Goal: Register for event/course

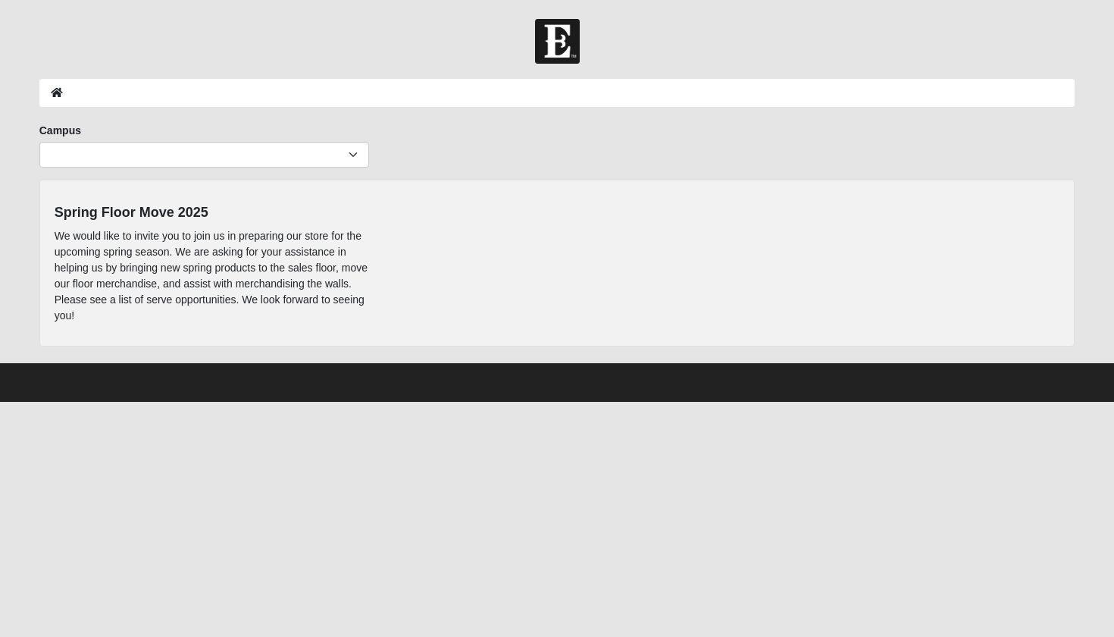
click at [224, 243] on p "We would like to invite you to join us in preparing our store for the upcoming …" at bounding box center [215, 275] width 320 height 95
click at [278, 176] on div "Campus [GEOGRAPHIC_DATA] Eleven22 Online [PERSON_NAME][GEOGRAPHIC_DATA] Jesup M…" at bounding box center [204, 151] width 353 height 56
click at [167, 211] on h4 "Spring Floor Move 2025" at bounding box center [215, 213] width 320 height 17
click at [131, 271] on p "We would like to invite you to join us in preparing our store for the upcoming …" at bounding box center [215, 275] width 320 height 95
click at [186, 239] on p "We would like to invite you to join us in preparing our store for the upcoming …" at bounding box center [215, 275] width 320 height 95
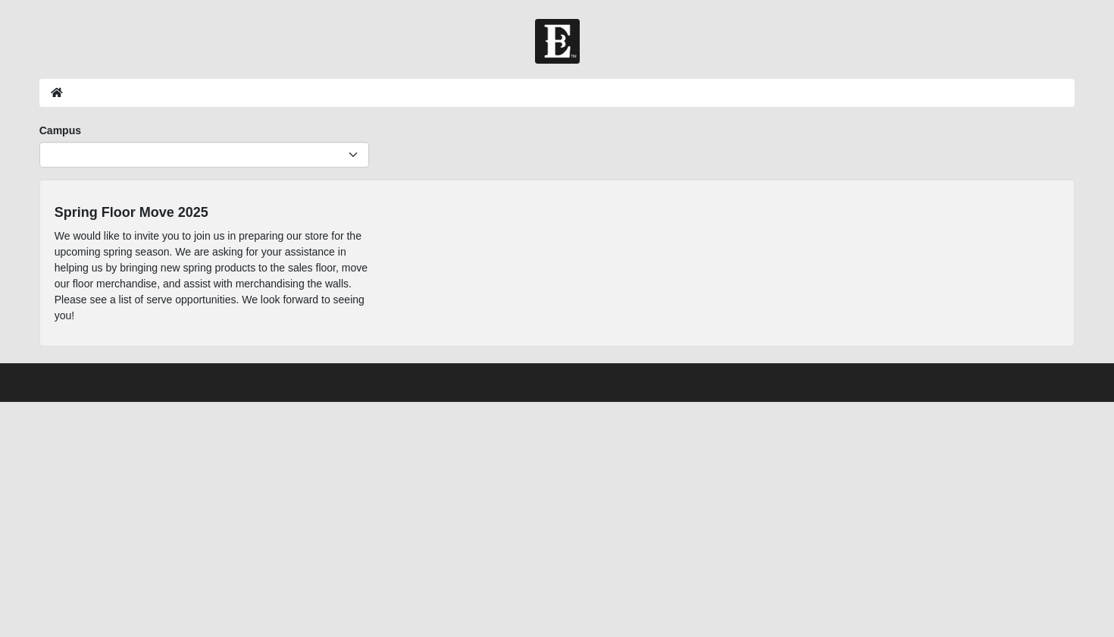
click at [171, 218] on h4 "Spring Floor Move 2025" at bounding box center [215, 213] width 320 height 17
click at [166, 205] on h4 "Spring Floor Move 2025" at bounding box center [215, 213] width 320 height 17
click at [119, 295] on p "We would like to invite you to join us in preparing our store for the upcoming …" at bounding box center [215, 275] width 320 height 95
click at [64, 314] on p "We would like to invite you to join us in preparing our store for the upcoming …" at bounding box center [215, 275] width 320 height 95
select select "3"
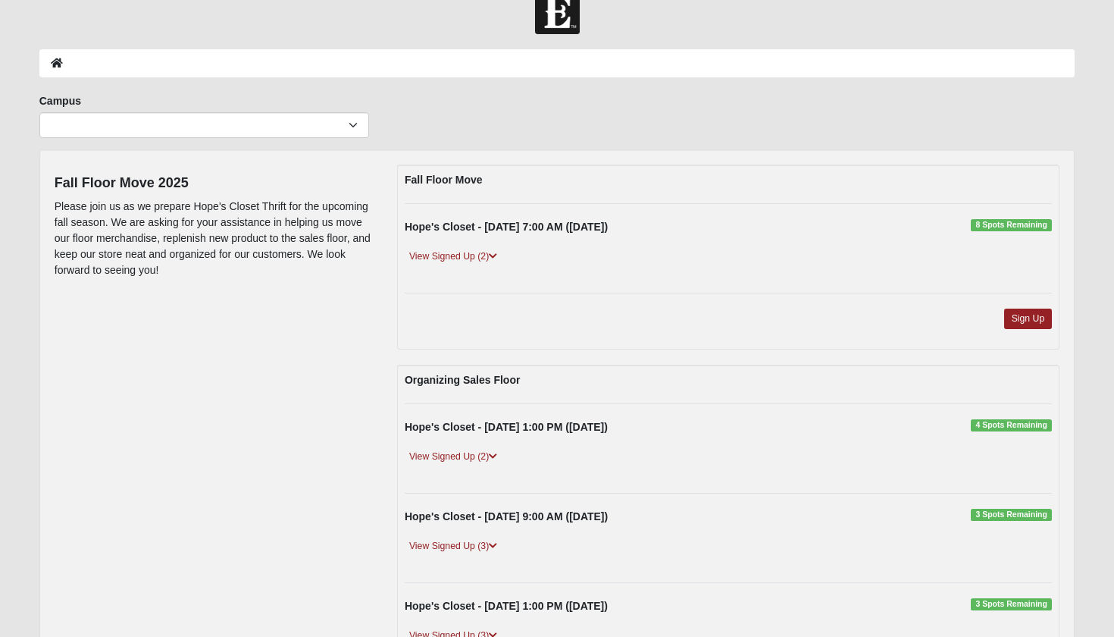
scroll to position [30, 0]
click at [446, 255] on link "View Signed Up (2)" at bounding box center [453, 256] width 97 height 16
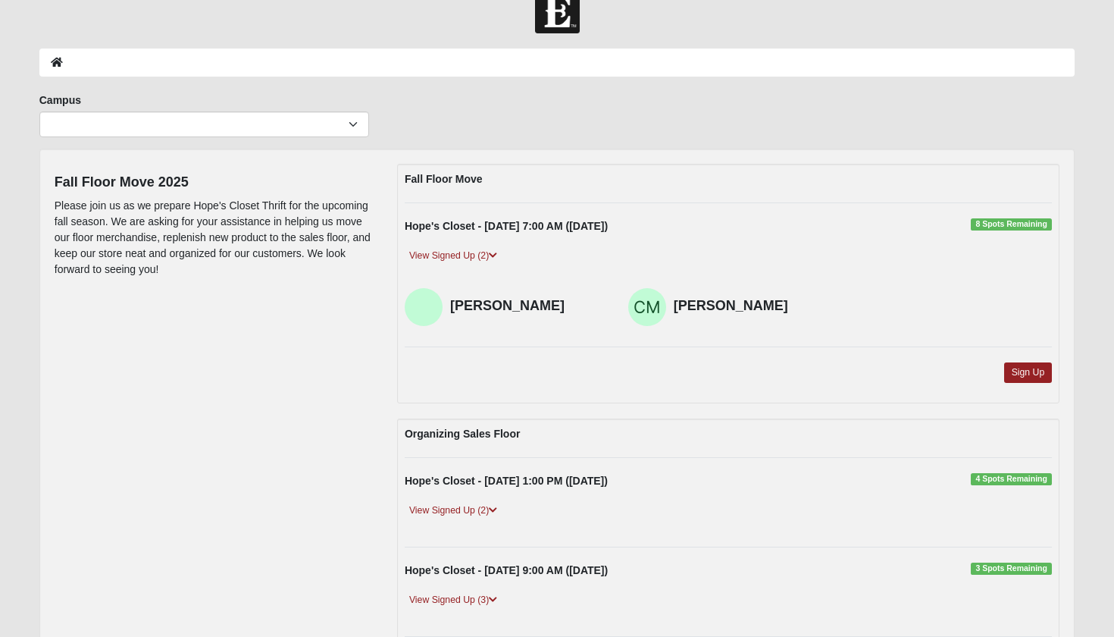
scroll to position [45, 0]
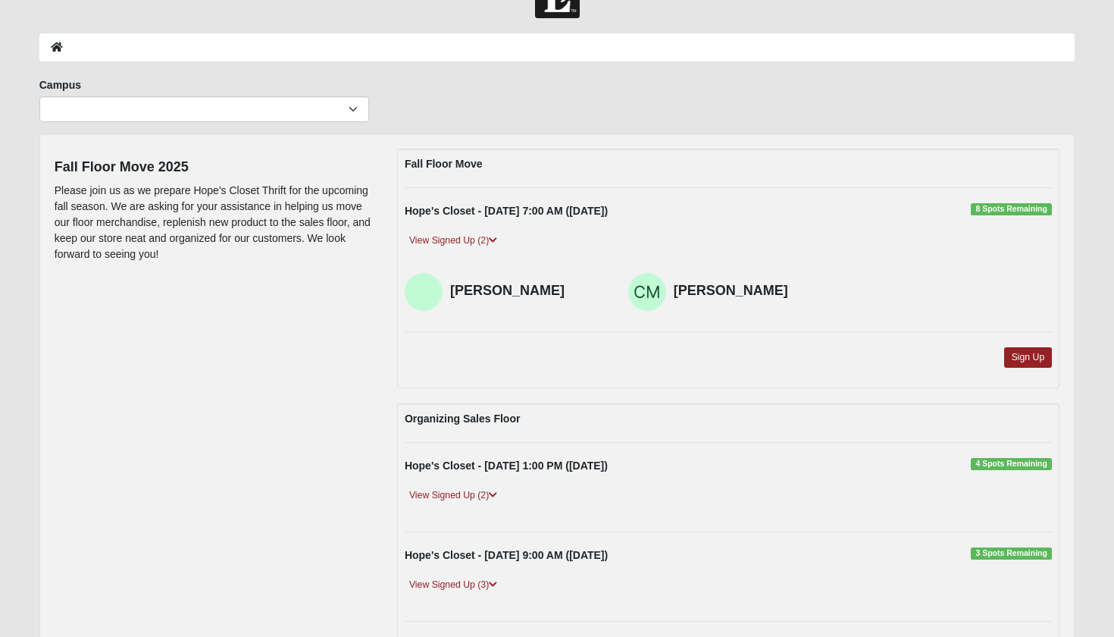
click at [717, 289] on h4 "Cathy Morrow" at bounding box center [751, 291] width 155 height 17
click at [650, 290] on img at bounding box center [647, 292] width 38 height 38
